Goal: Information Seeking & Learning: Check status

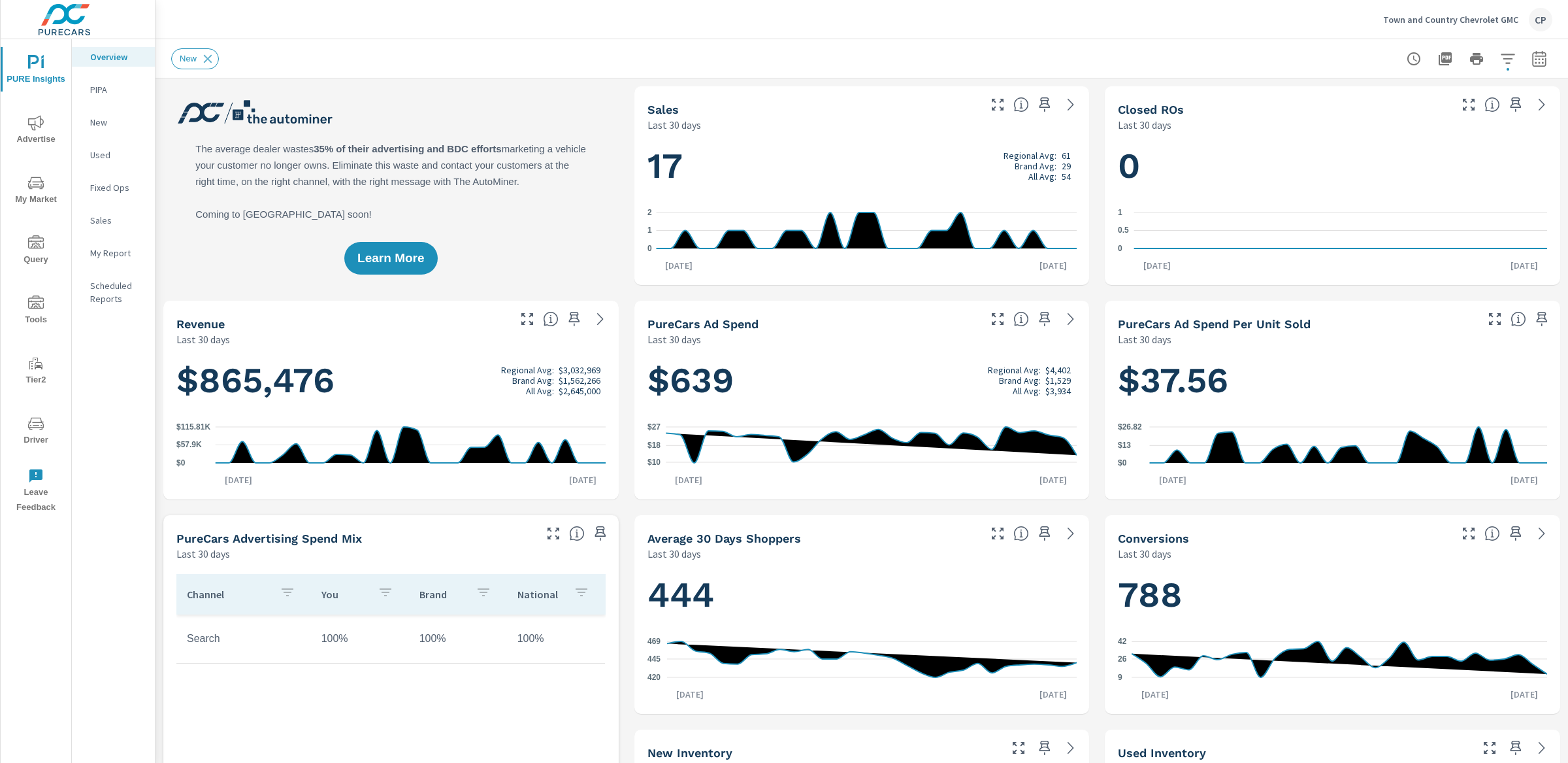
click at [1544, 59] on icon "button" at bounding box center [1539, 59] width 16 height 16
click at [1460, 119] on select "Custom [DATE] Last week Last 7 days Last 14 days Last 30 days Last 45 days Last…" at bounding box center [1434, 113] width 131 height 26
click at [1369, 100] on select "Custom [DATE] Last week Last 7 days Last 14 days Last 30 days Last 45 days Last…" at bounding box center [1434, 113] width 131 height 26
select select "Month to date"
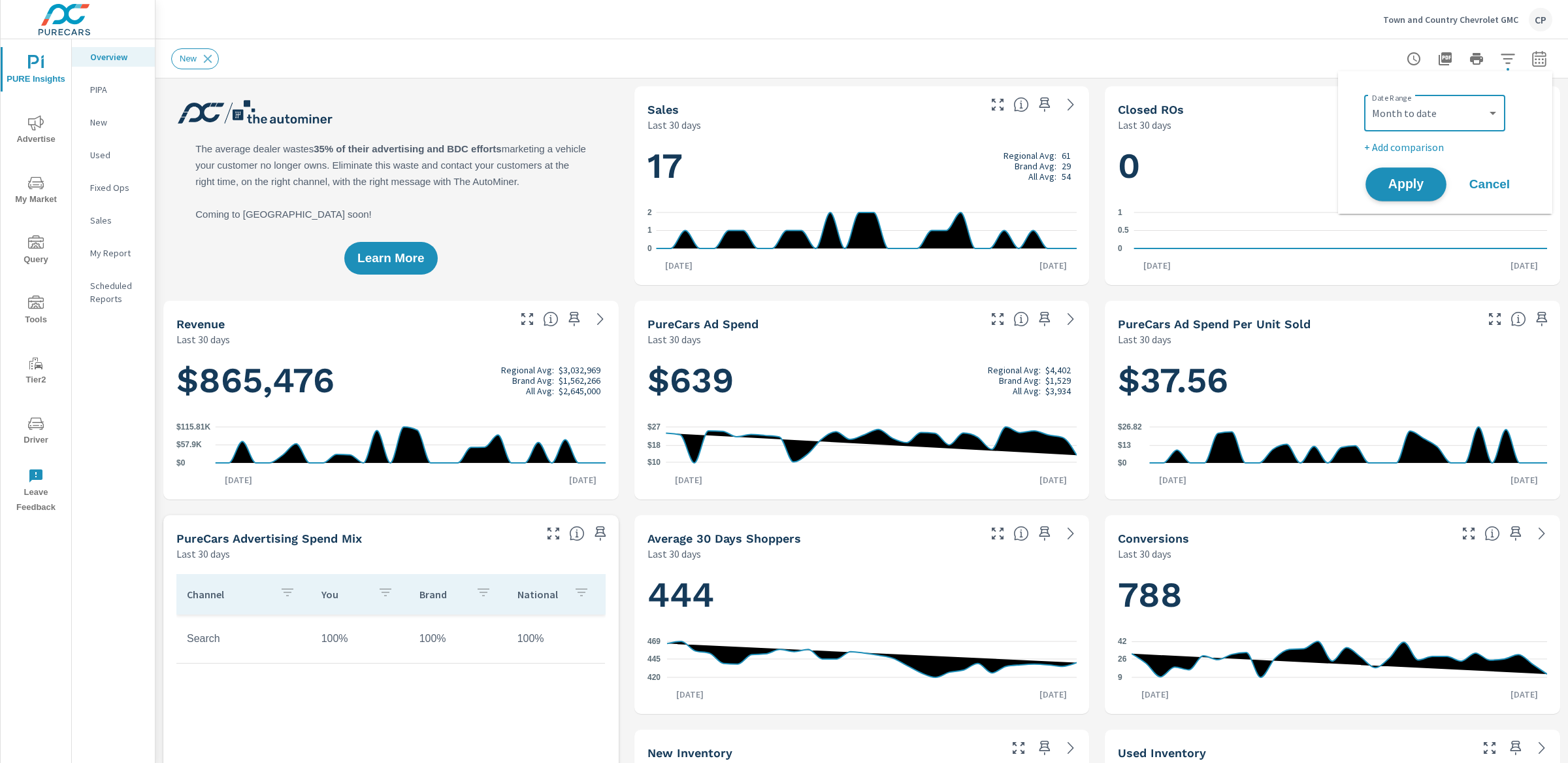
click at [1426, 200] on button "Apply" at bounding box center [1406, 184] width 81 height 34
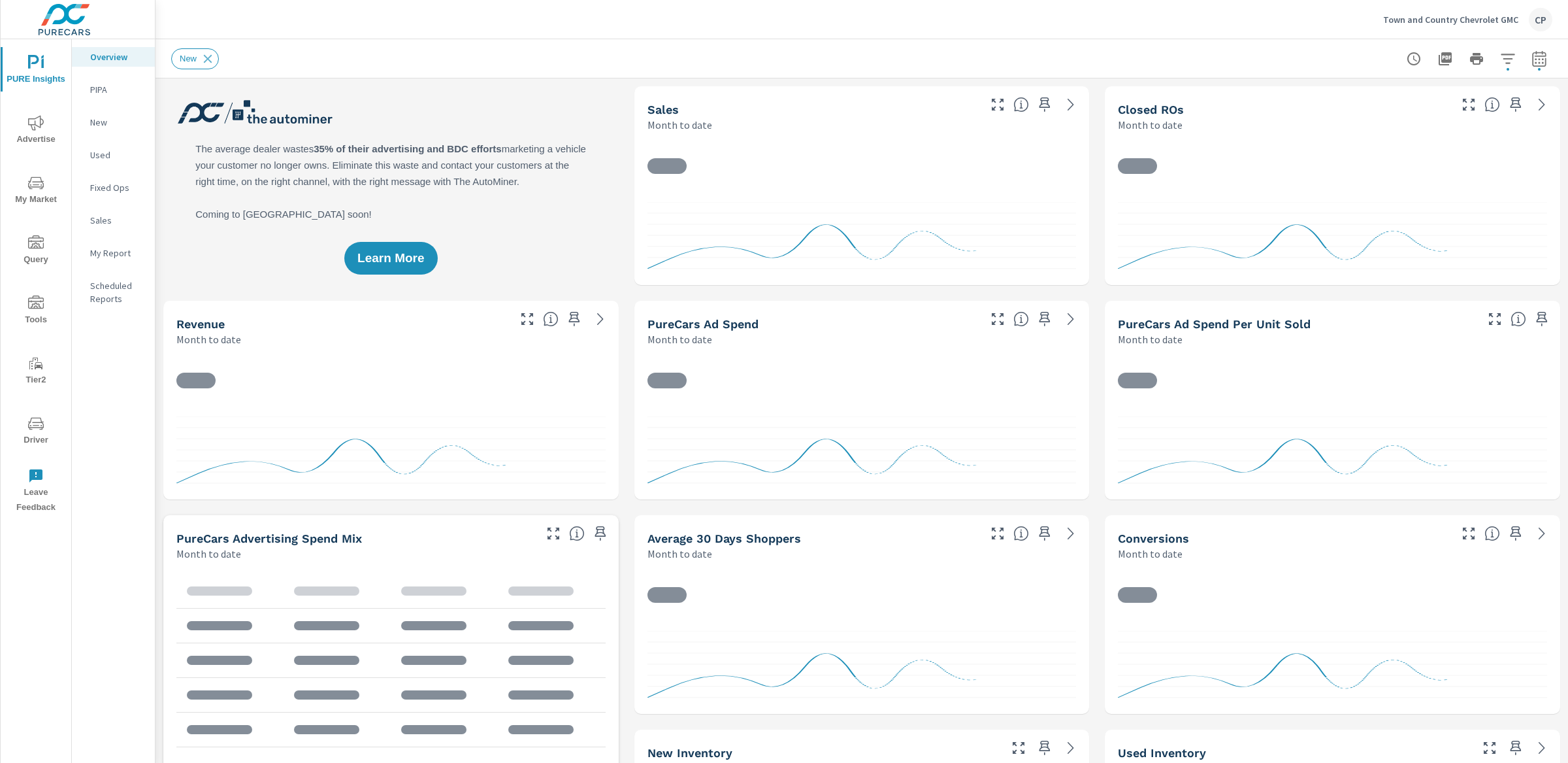
scroll to position [1, 0]
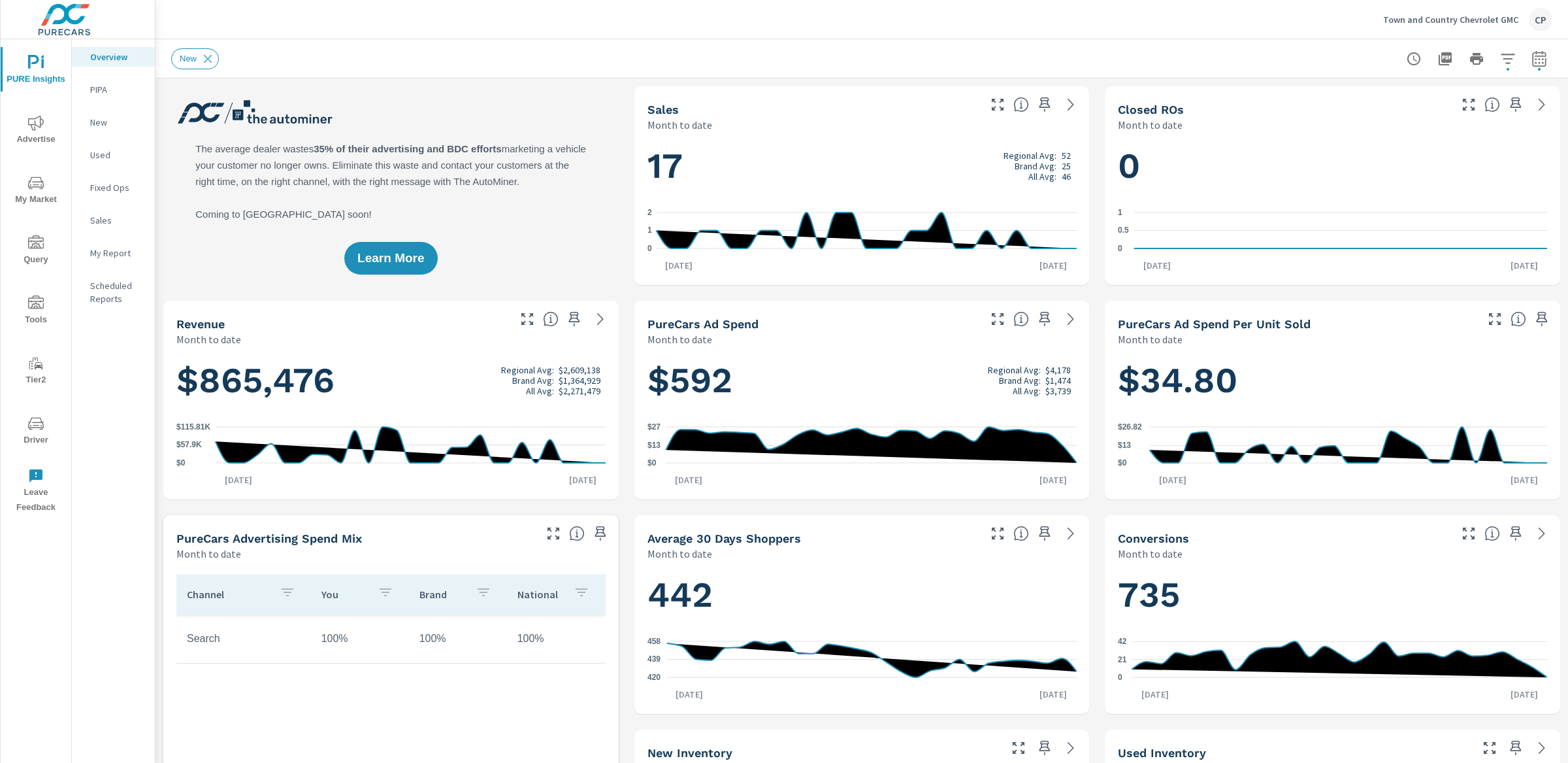
drag, startPoint x: 1546, startPoint y: 58, endPoint x: 1539, endPoint y: 63, distance: 8.6
click at [1546, 58] on icon "button" at bounding box center [1539, 59] width 16 height 16
select select "Month to date"
click at [1408, 151] on p "+ Add comparison" at bounding box center [1447, 147] width 167 height 16
click at [1397, 172] on select "Custom Previous period Previous month Previous year" at bounding box center [1434, 170] width 131 height 26
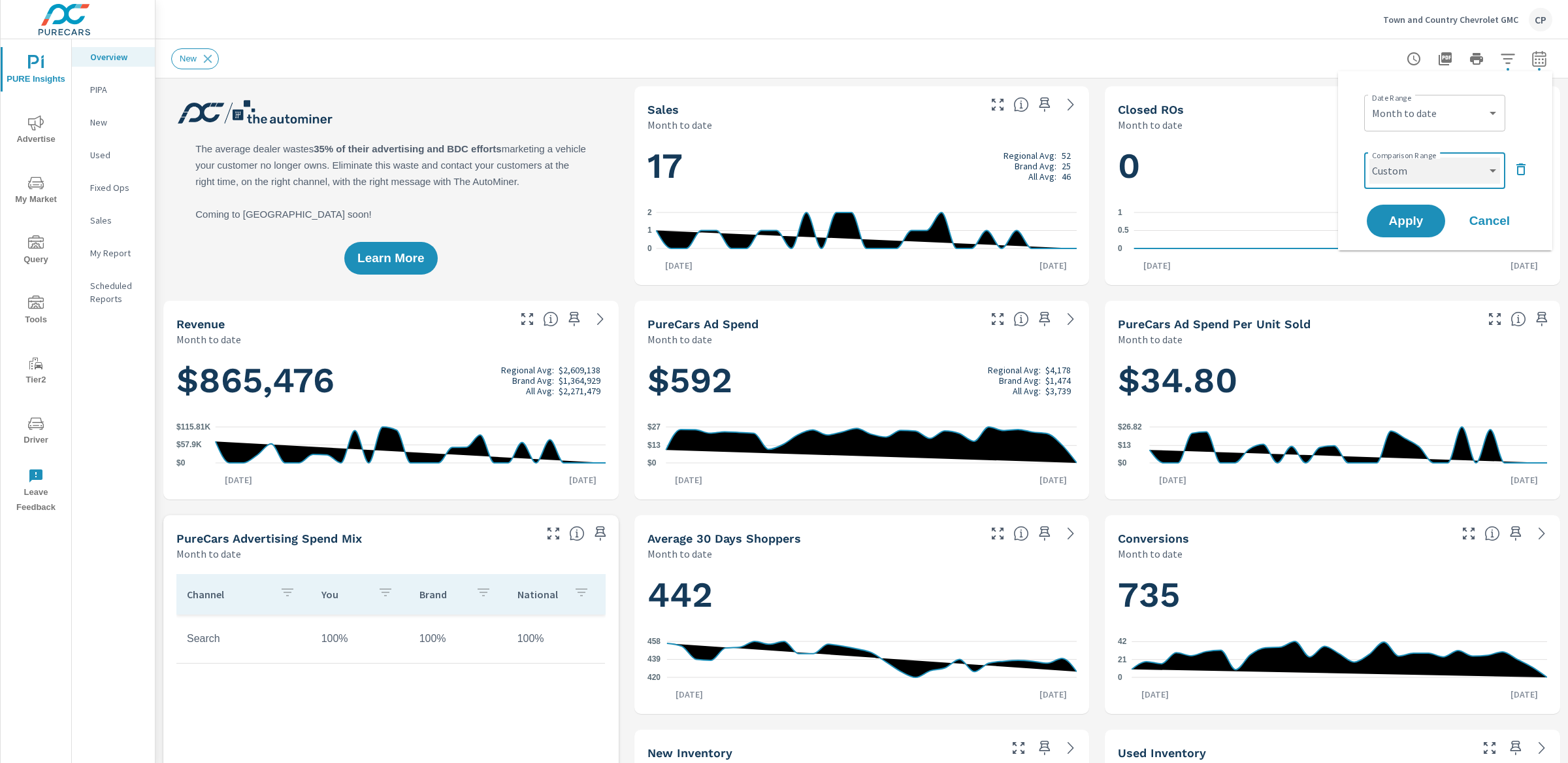
click at [1369, 158] on select "Custom Previous period Previous month Previous year" at bounding box center [1434, 170] width 131 height 26
select select "custom"
click at [1375, 211] on input "[DATE]" at bounding box center [1400, 219] width 73 height 26
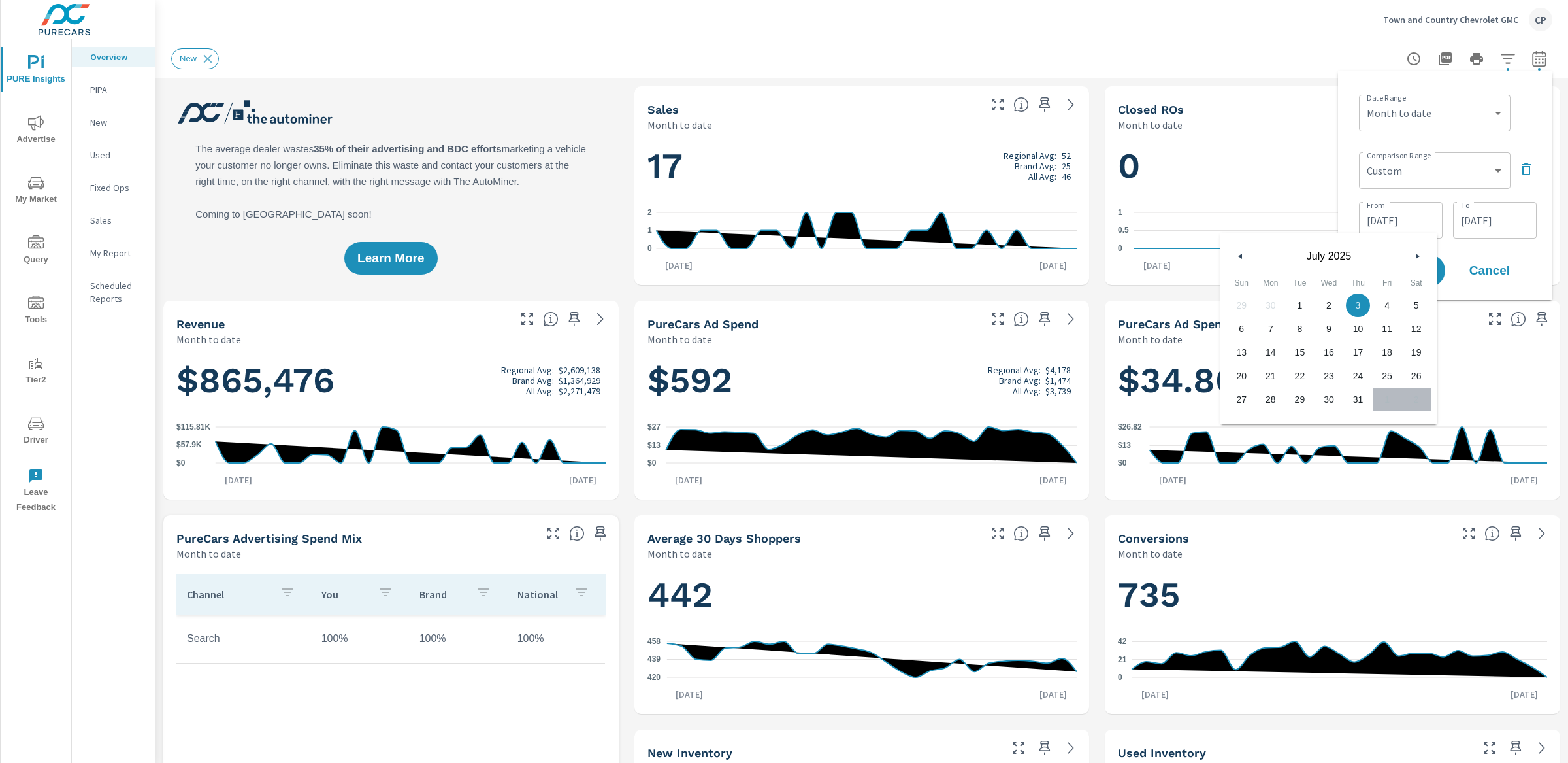
drag, startPoint x: 1296, startPoint y: 301, endPoint x: 1323, endPoint y: 300, distance: 27.0
click at [1299, 301] on span "1" at bounding box center [1300, 304] width 29 height 17
type input "[DATE]"
drag, startPoint x: 1472, startPoint y: 220, endPoint x: 1468, endPoint y: 227, distance: 8.1
click at [1472, 221] on input "[DATE]" at bounding box center [1494, 219] width 73 height 26
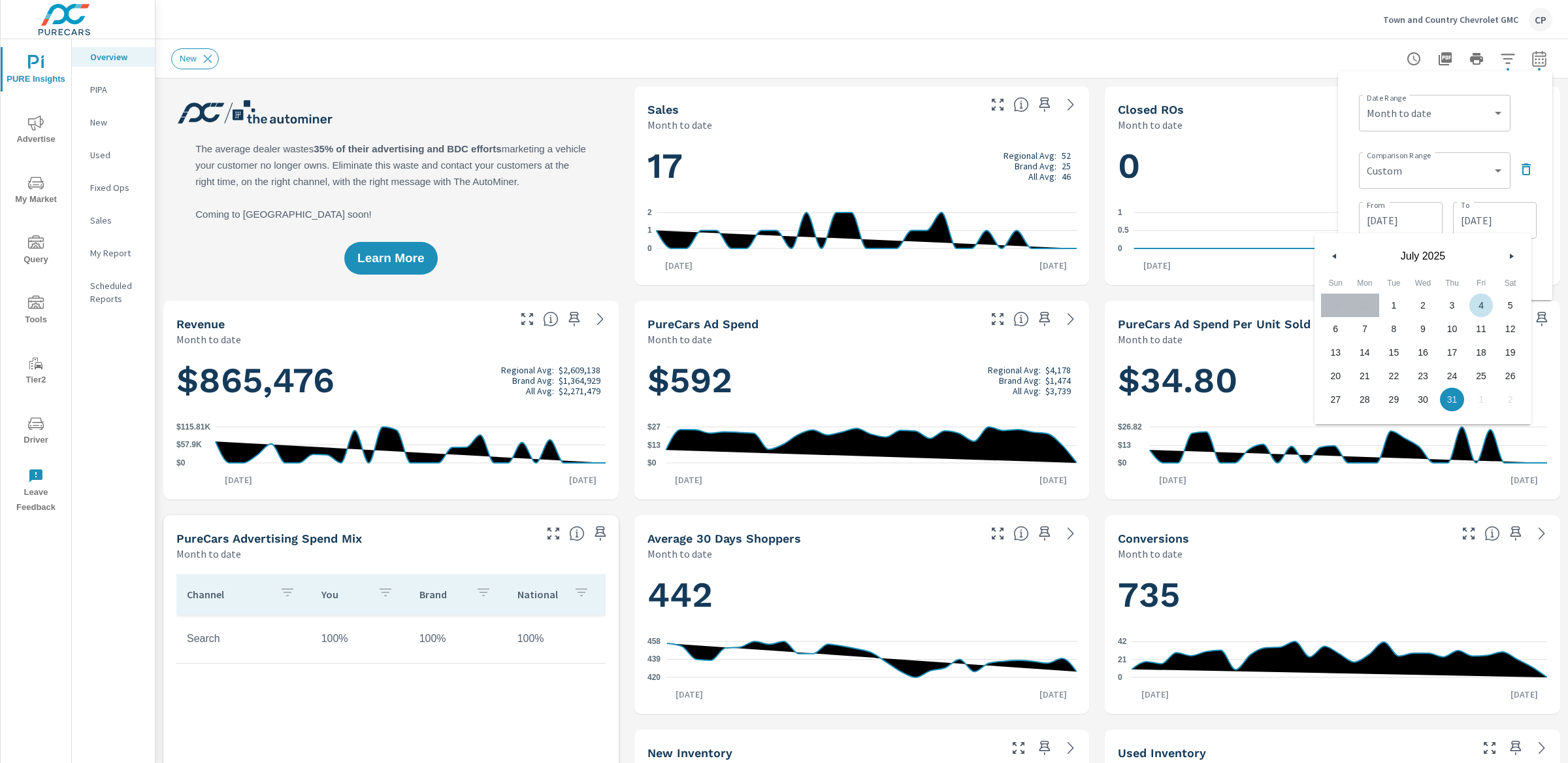
click at [1505, 215] on input "[DATE]" at bounding box center [1494, 219] width 73 height 26
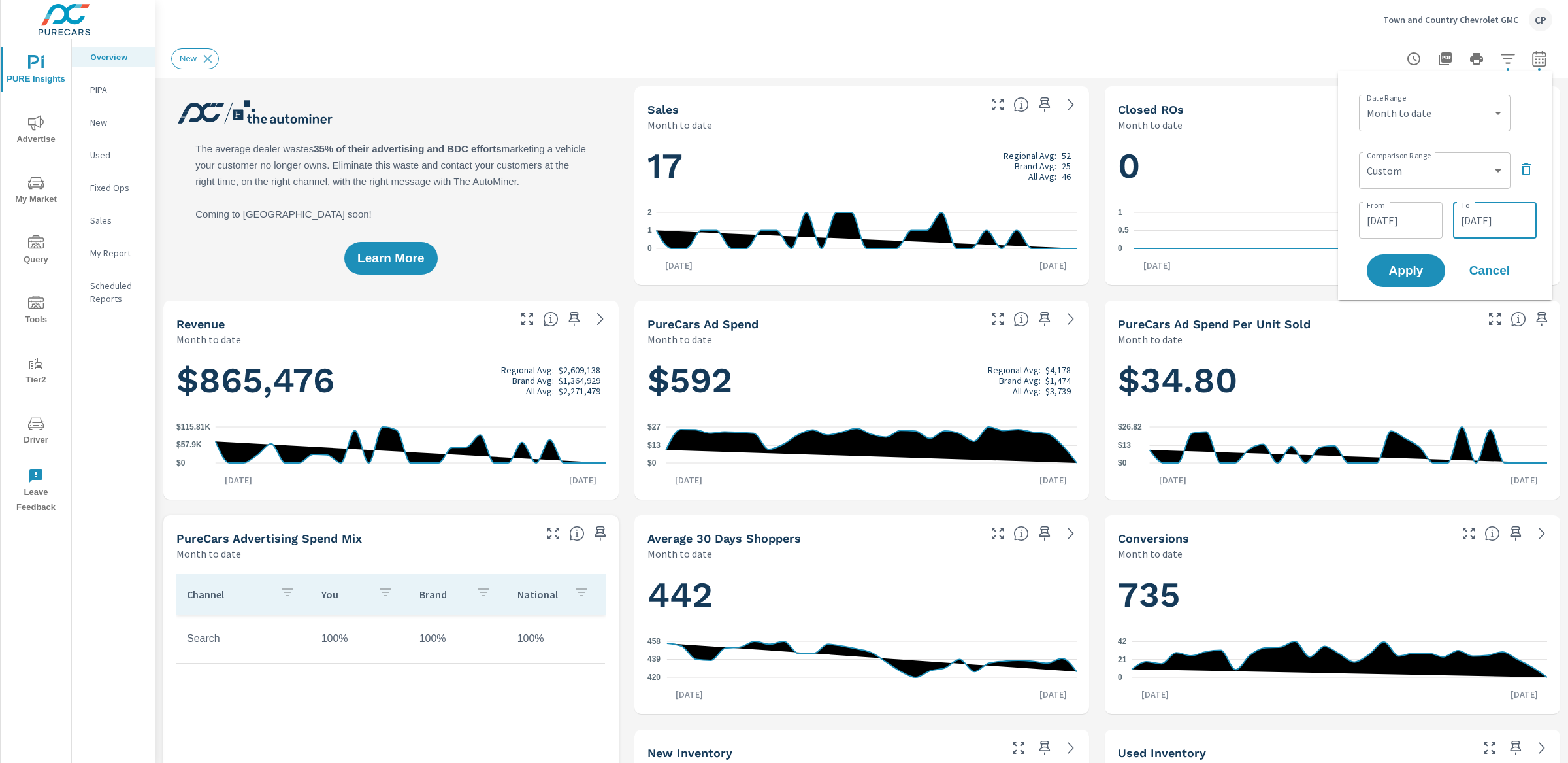
click at [1503, 228] on input "[DATE]" at bounding box center [1494, 219] width 73 height 26
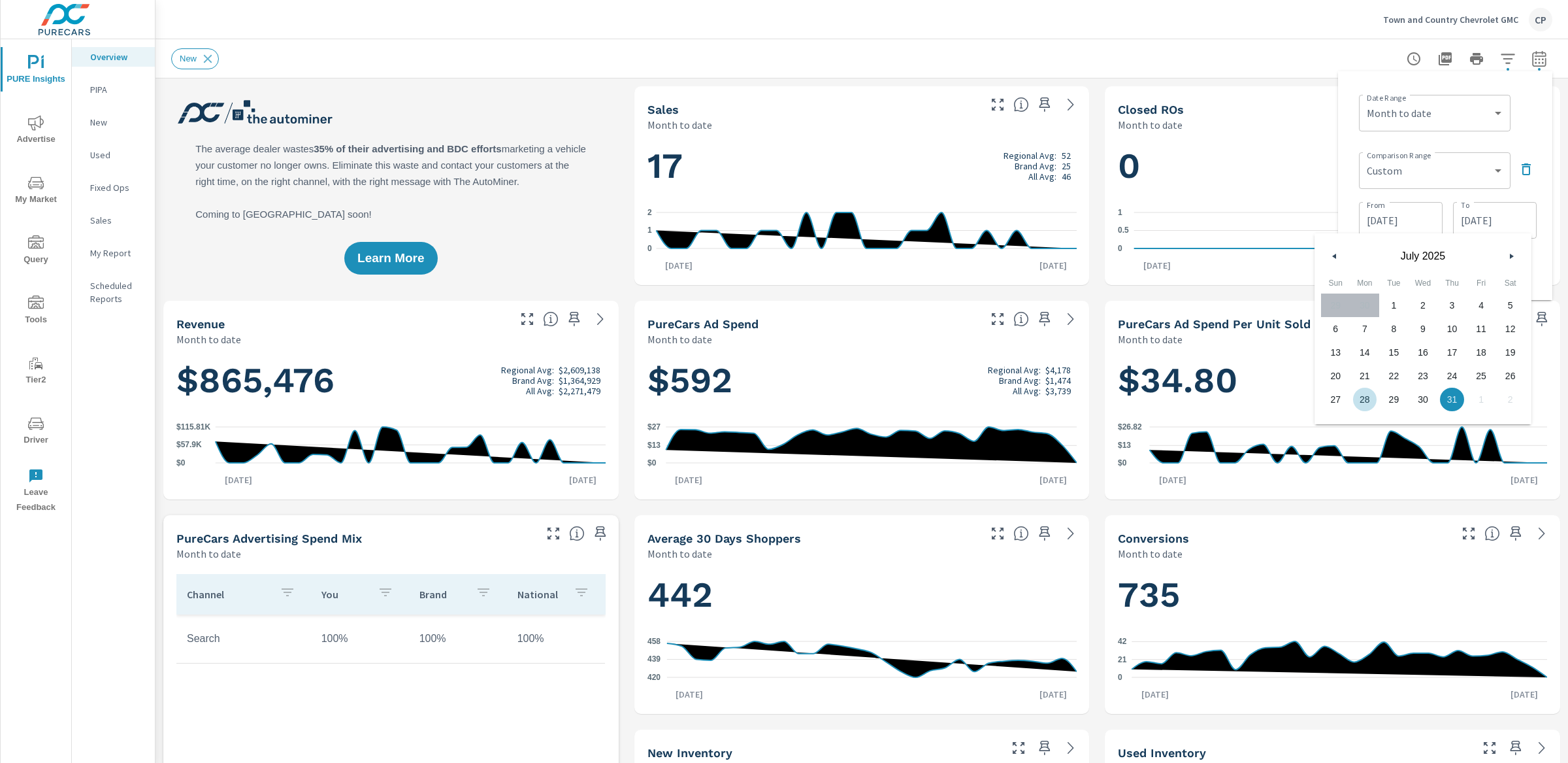
click at [1369, 395] on span "28" at bounding box center [1364, 399] width 29 height 17
type input "[DATE]"
click at [1542, 242] on div "Date Range Custom [DATE] Last week Last 7 days Last 14 days Last 30 days Last 4…" at bounding box center [1444, 185] width 215 height 229
click at [1406, 256] on button "Apply" at bounding box center [1406, 270] width 81 height 34
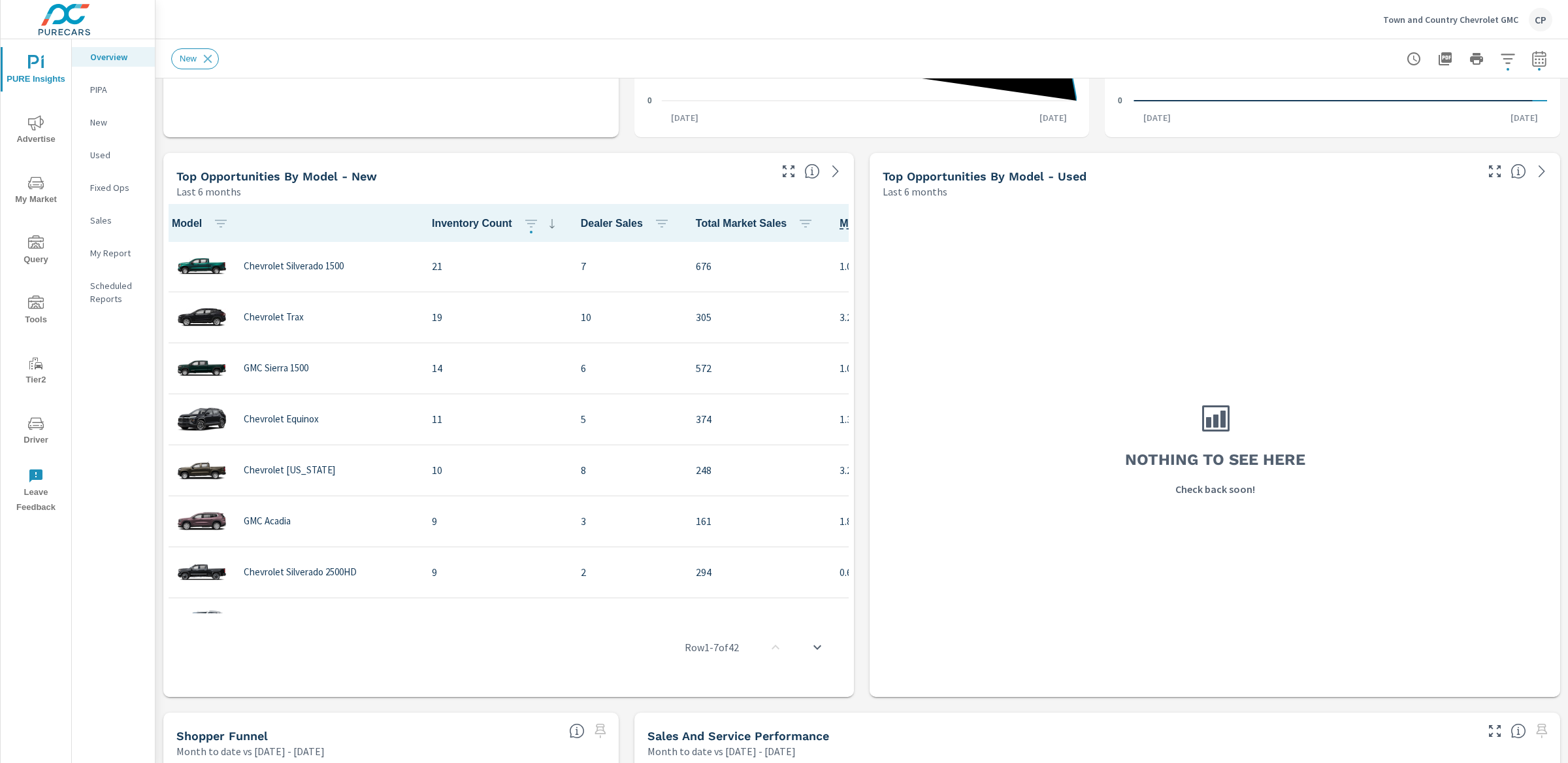
scroll to position [1, 9]
click at [1473, 18] on p "Town and Country Chevrolet GMC" at bounding box center [1450, 19] width 135 height 12
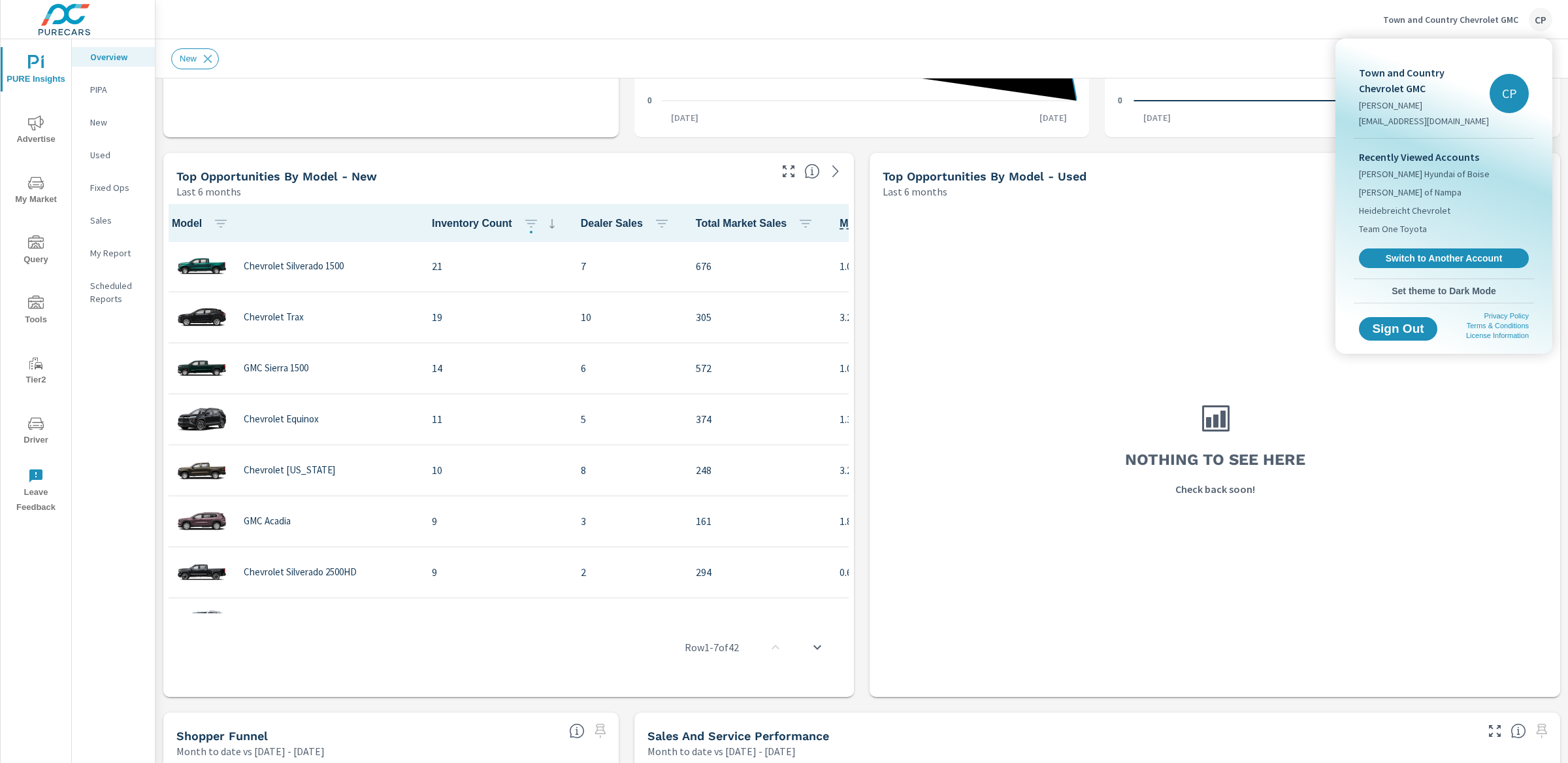
click at [41, 73] on div at bounding box center [784, 381] width 1568 height 763
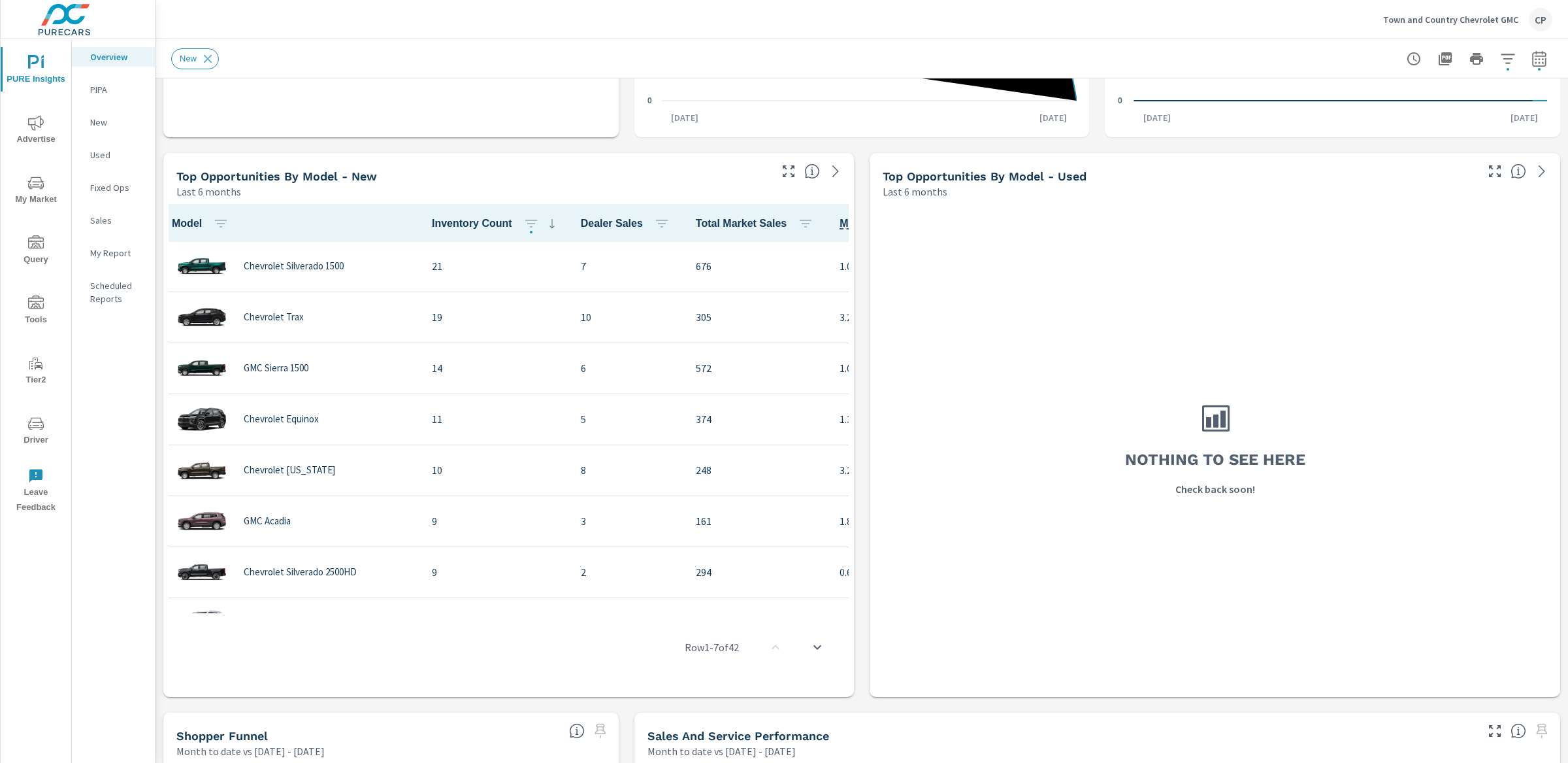
drag, startPoint x: 36, startPoint y: 65, endPoint x: 40, endPoint y: 57, distance: 8.9
click at [37, 62] on icon "nav menu" at bounding box center [36, 63] width 16 height 16
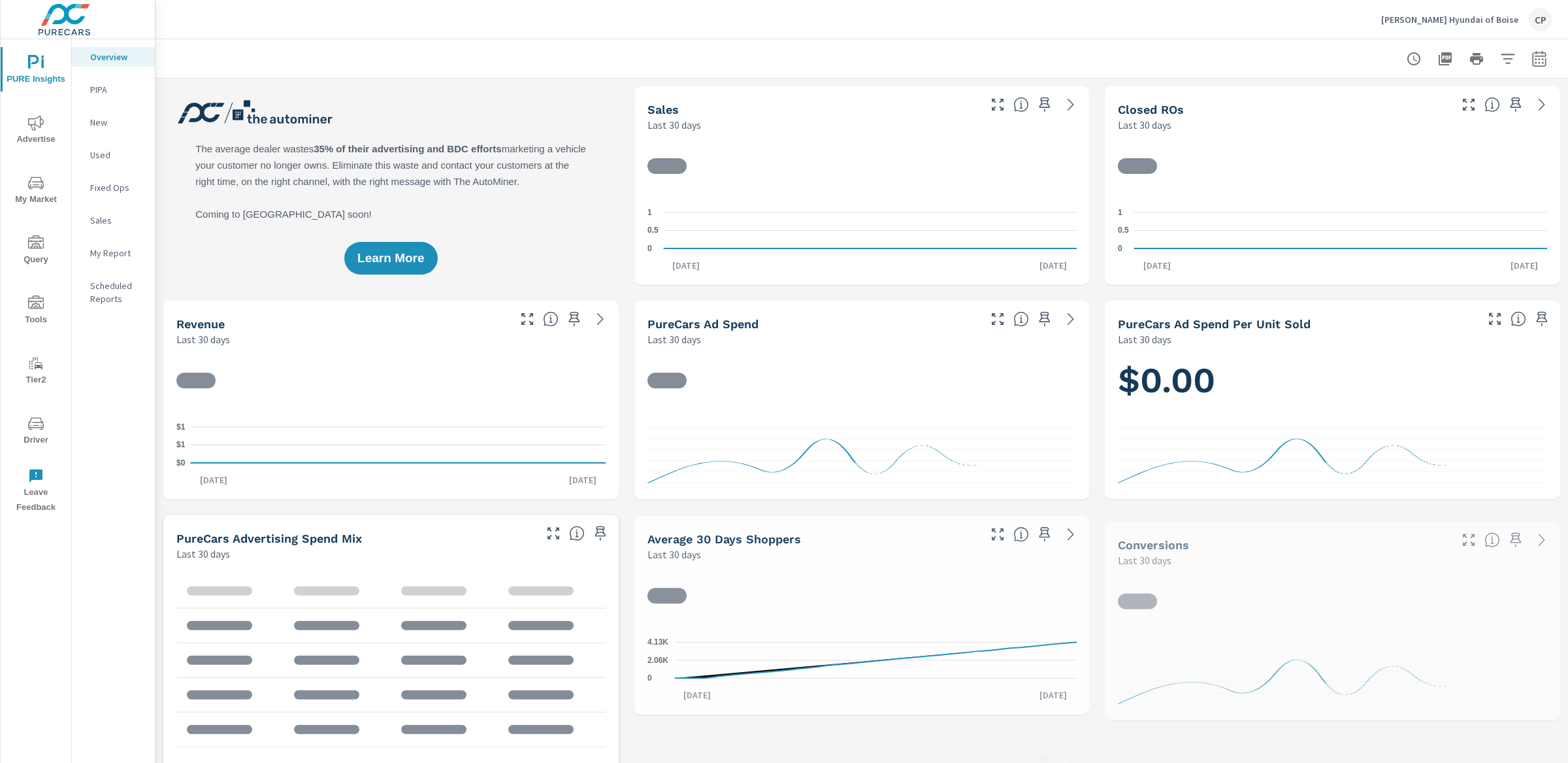
click at [1433, 23] on p "[PERSON_NAME] Hyundai of Boise" at bounding box center [1449, 19] width 137 height 12
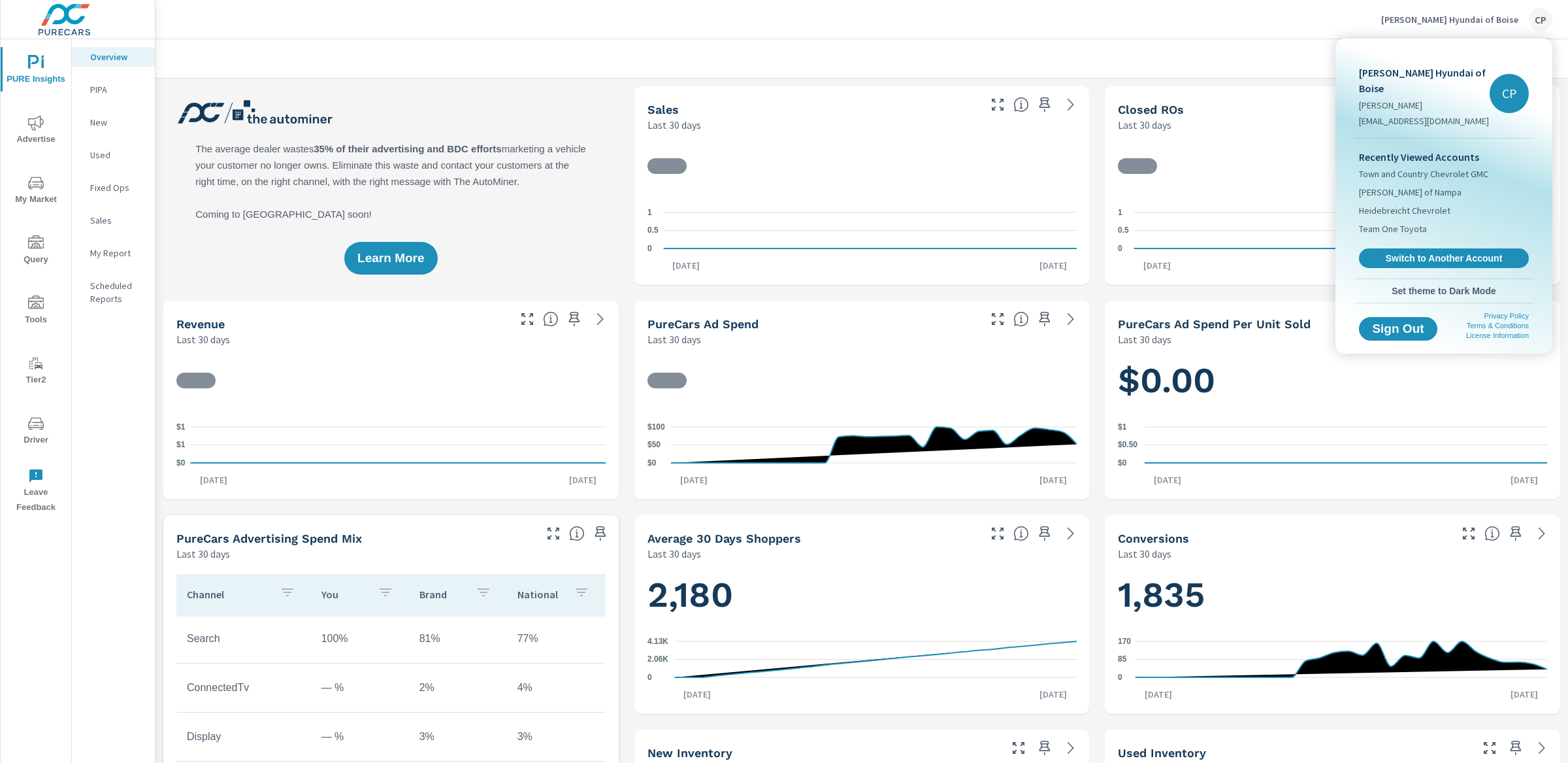
click at [1388, 252] on span "Switch to Another Account" at bounding box center [1444, 258] width 155 height 12
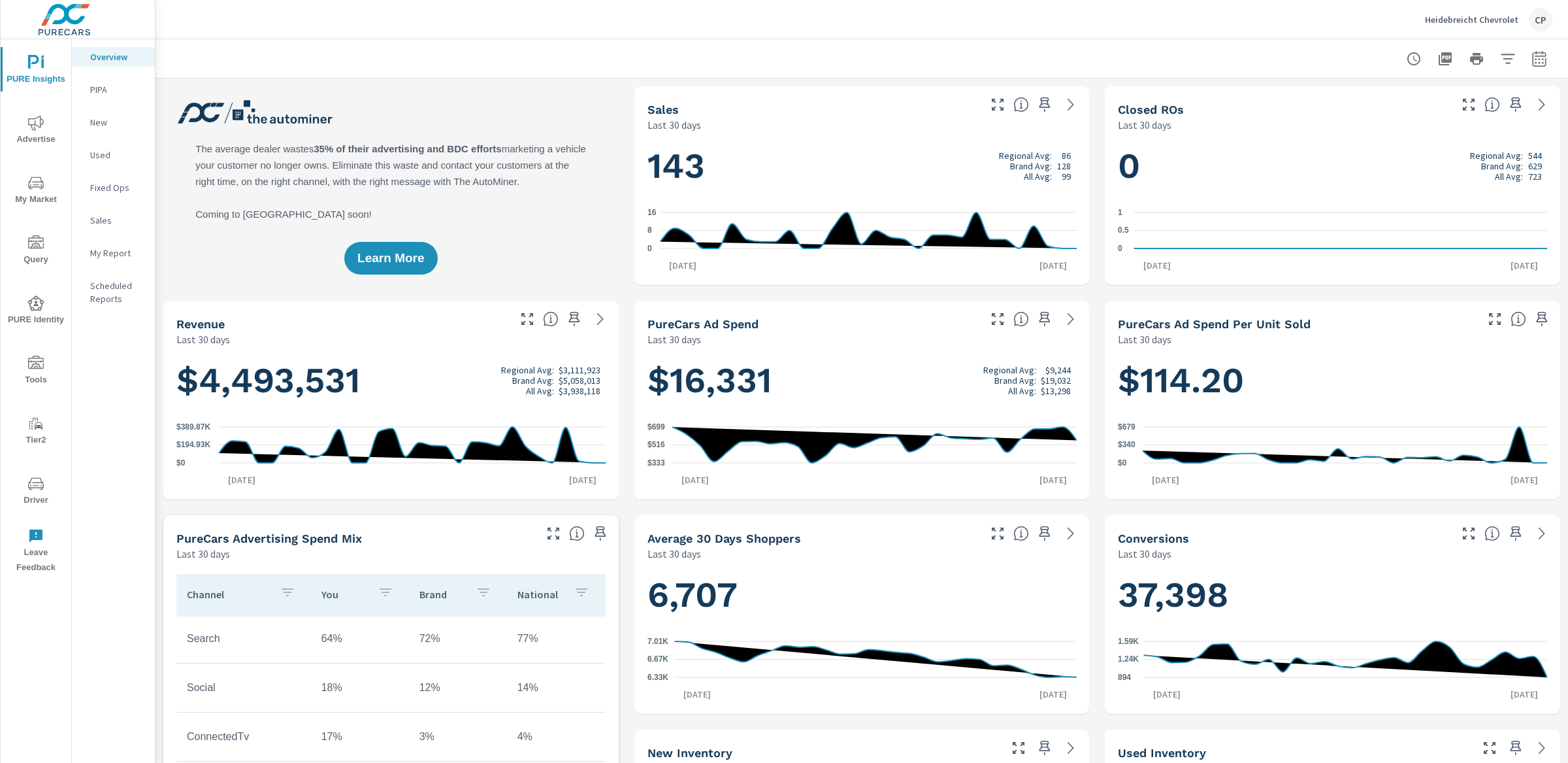
scroll to position [1, 0]
